Goal: Transaction & Acquisition: Purchase product/service

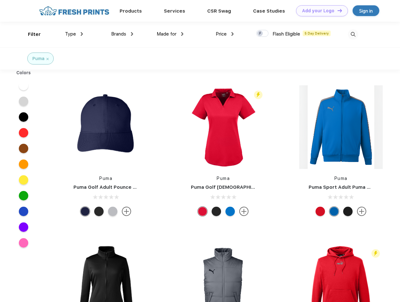
scroll to position [0, 0]
click at [320, 11] on link "Add your Logo Design Tool" at bounding box center [322, 10] width 52 height 11
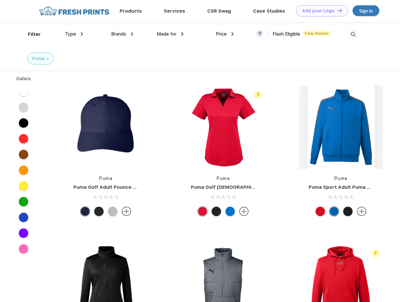
click at [0, 0] on div "Design Tool" at bounding box center [0, 0] width 0 height 0
click at [337, 10] on link "Add your Logo Design Tool" at bounding box center [322, 10] width 52 height 11
click at [30, 34] on div "Filter" at bounding box center [34, 34] width 13 height 7
click at [74, 34] on span "Type" at bounding box center [70, 34] width 11 height 6
click at [122, 34] on span "Brands" at bounding box center [118, 34] width 15 height 6
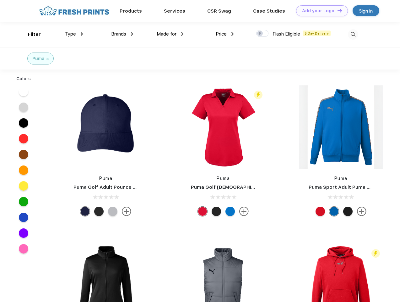
click at [170, 34] on span "Made for" at bounding box center [167, 34] width 20 height 6
click at [225, 34] on span "Price" at bounding box center [221, 34] width 11 height 6
click at [263, 34] on div at bounding box center [262, 33] width 12 height 7
click at [261, 34] on input "checkbox" at bounding box center [258, 32] width 4 height 4
click at [353, 34] on img at bounding box center [353, 34] width 10 height 10
